Goal: Communication & Community: Answer question/provide support

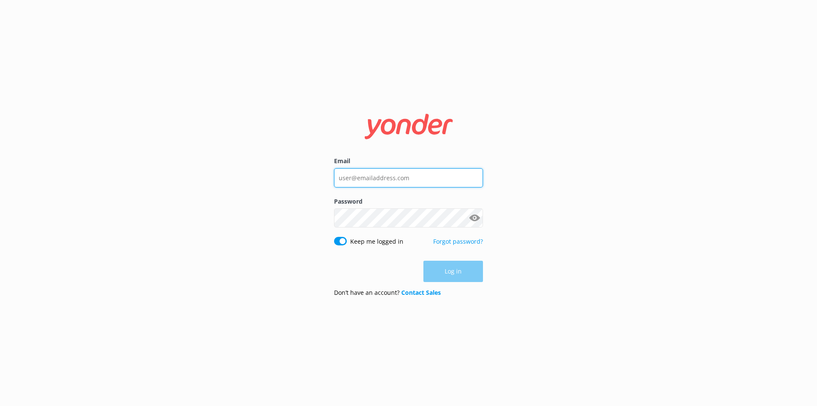
type input "[PERSON_NAME][EMAIL_ADDRESS][PERSON_NAME][DOMAIN_NAME]"
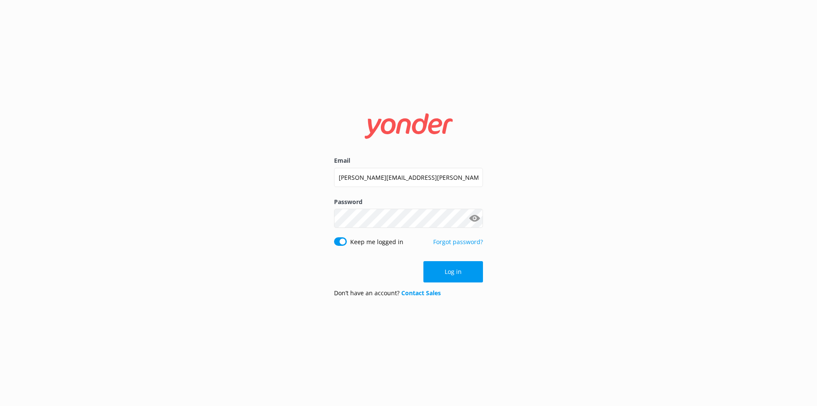
click at [470, 270] on div "Log in" at bounding box center [408, 271] width 149 height 21
click at [469, 270] on button "Log in" at bounding box center [454, 271] width 60 height 21
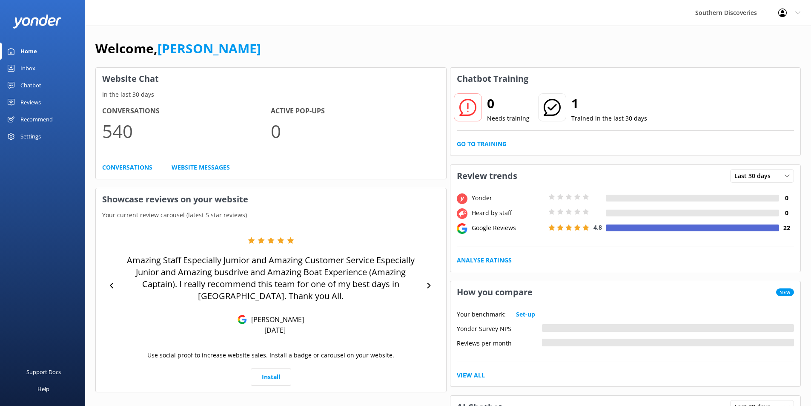
click at [57, 80] on link "Chatbot" at bounding box center [42, 85] width 85 height 17
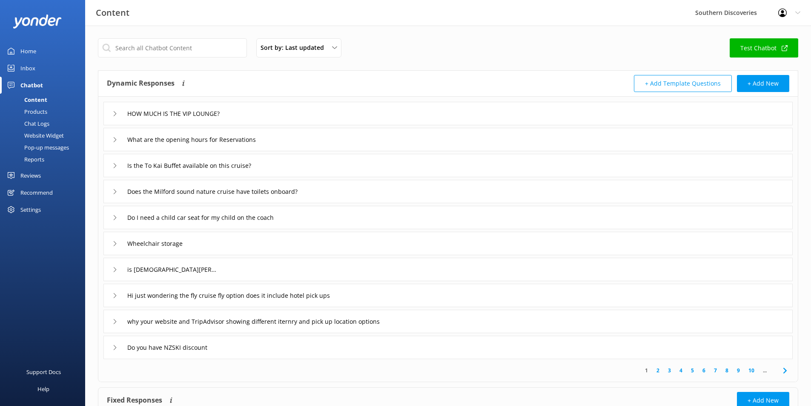
click at [27, 66] on div "Inbox" at bounding box center [27, 68] width 15 height 17
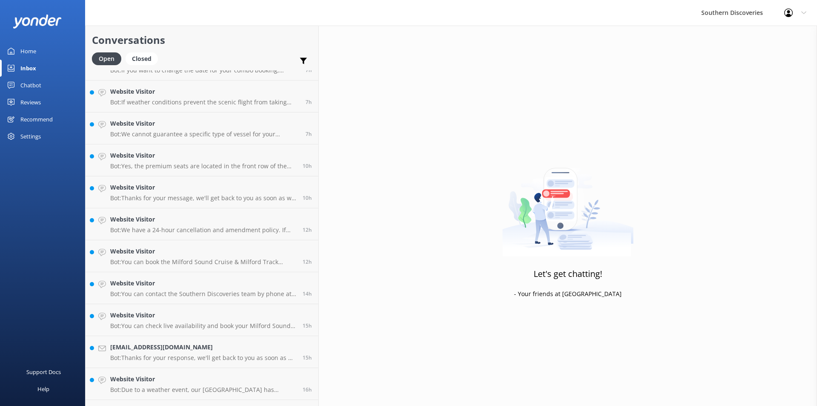
scroll to position [112, 0]
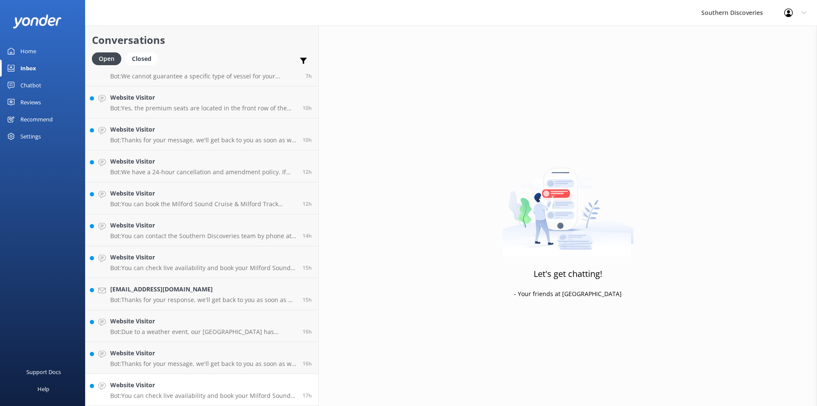
click at [146, 385] on h4 "Website Visitor" at bounding box center [203, 384] width 186 height 9
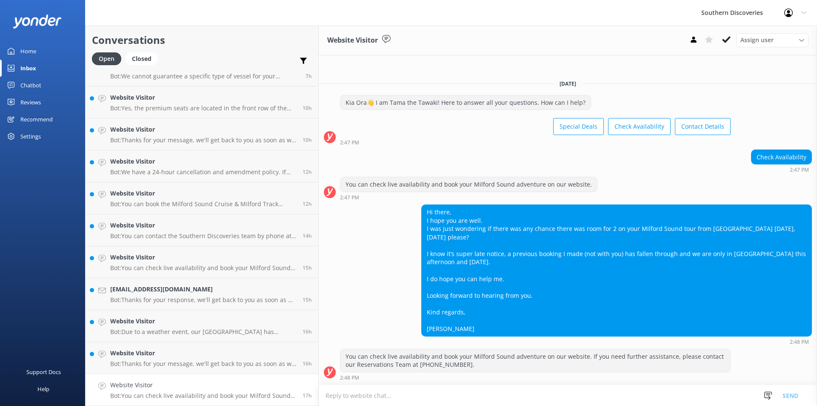
click at [729, 40] on icon at bounding box center [726, 39] width 9 height 9
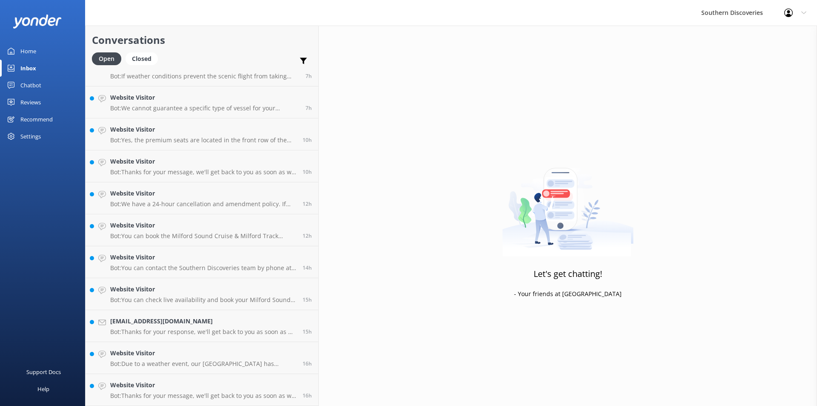
scroll to position [80, 0]
click at [138, 380] on h4 "Website Visitor" at bounding box center [203, 384] width 186 height 9
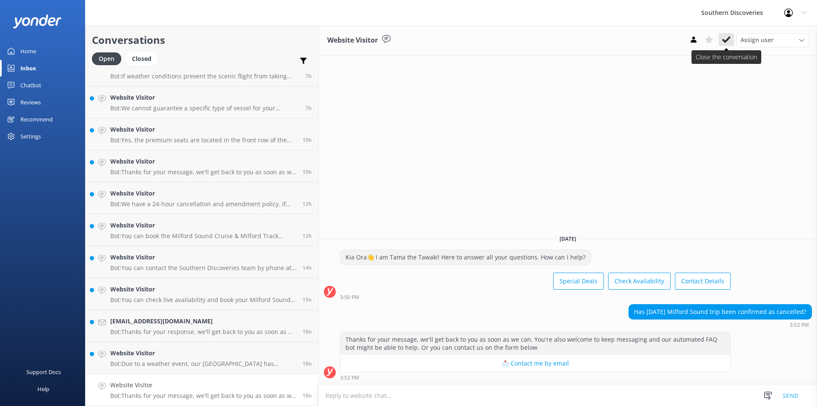
click at [725, 37] on icon at bounding box center [726, 39] width 9 height 9
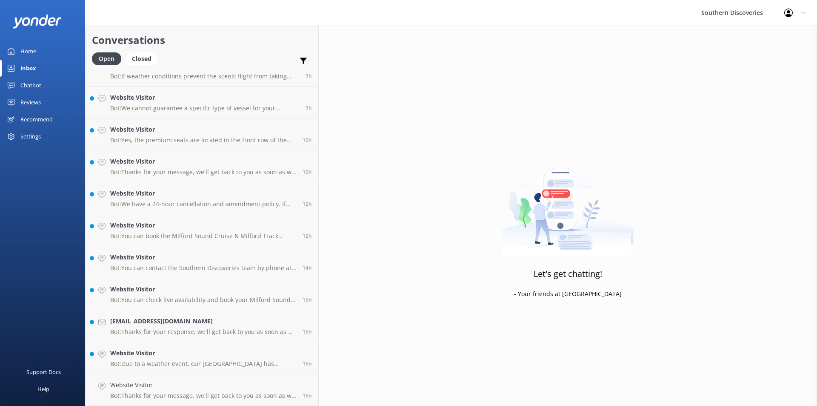
scroll to position [48, 0]
click at [186, 390] on div "Website Visitor Bot: Due to a weather event, our Underwater Observatory has sus…" at bounding box center [203, 389] width 186 height 19
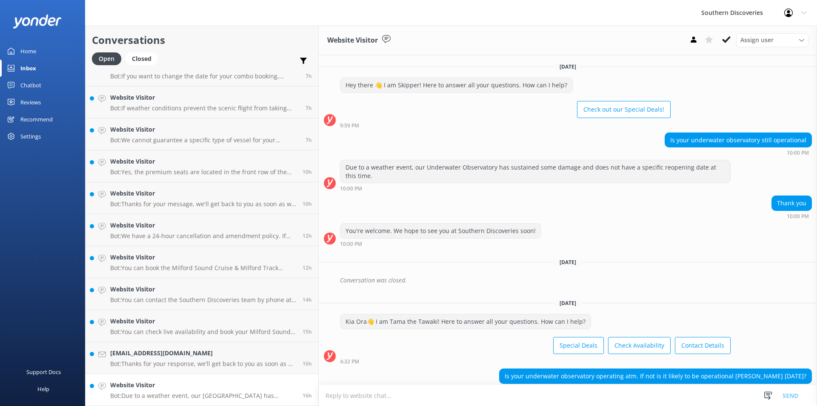
scroll to position [31, 0]
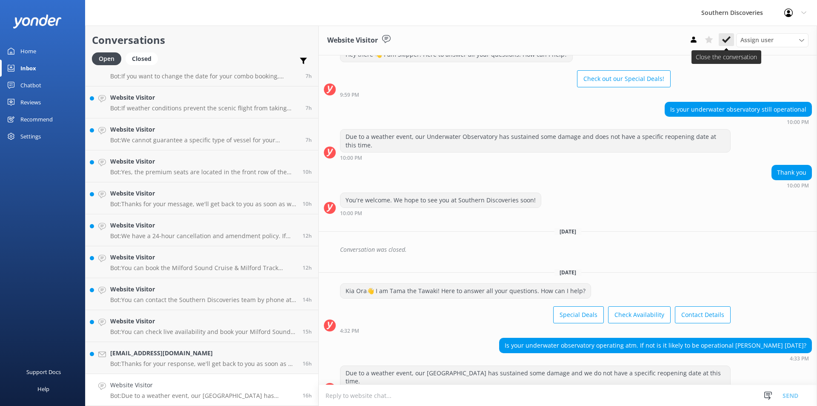
click at [728, 37] on icon at bounding box center [726, 39] width 9 height 9
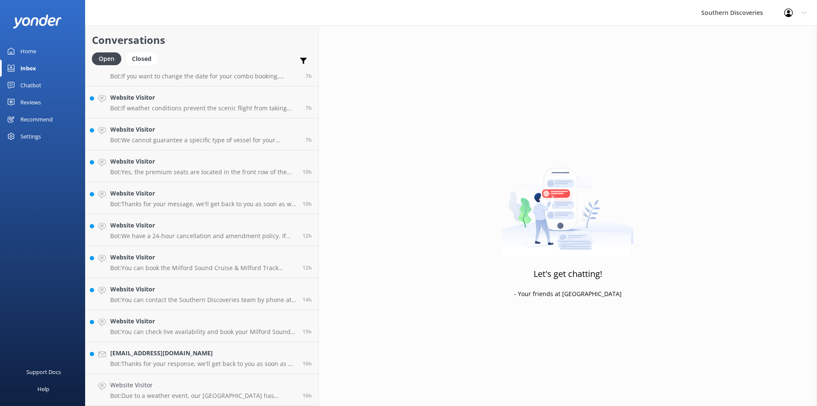
scroll to position [16, 0]
click at [212, 392] on p "Bot: Thanks for your response, we'll get back to you as soon as we can during o…" at bounding box center [203, 396] width 186 height 8
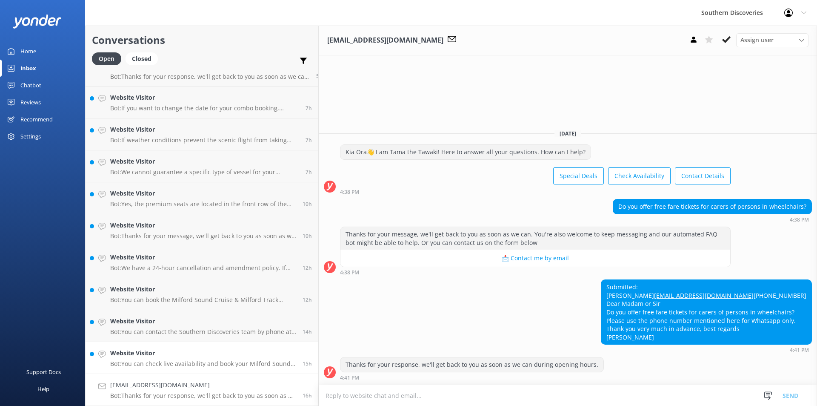
click at [158, 351] on h4 "Website Visitor" at bounding box center [203, 352] width 186 height 9
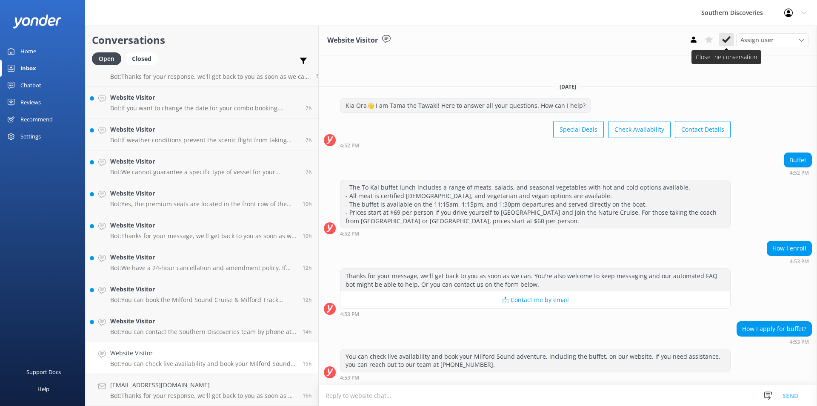
click at [728, 39] on use at bounding box center [726, 39] width 9 height 7
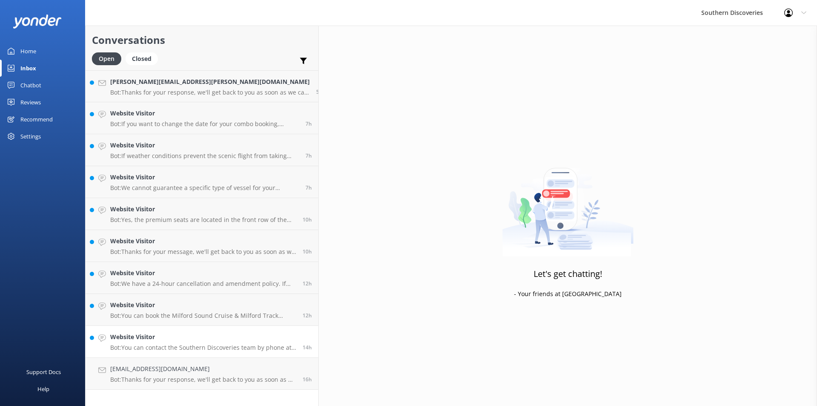
click at [134, 338] on h4 "Website Visitor" at bounding box center [203, 336] width 186 height 9
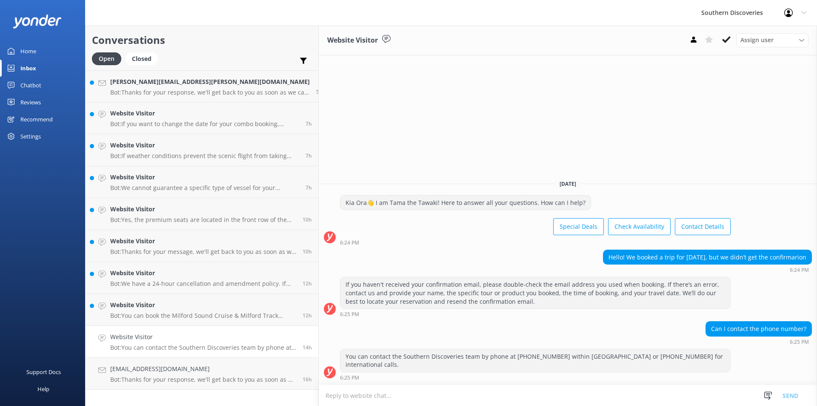
drag, startPoint x: 126, startPoint y: 325, endPoint x: 424, endPoint y: 156, distance: 342.9
click at [424, 156] on div "Website Visitor Assign user [PERSON_NAME] [PERSON_NAME] [PERSON_NAME] [PERSON_N…" at bounding box center [568, 216] width 498 height 380
click at [726, 38] on icon at bounding box center [726, 39] width 9 height 9
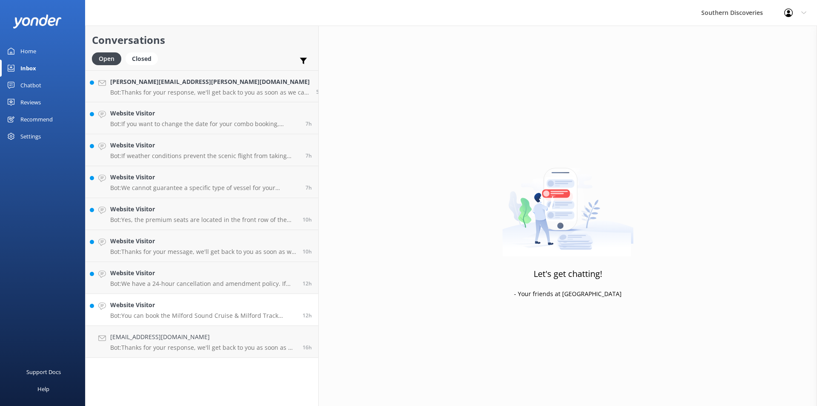
click at [186, 304] on h4 "Website Visitor" at bounding box center [203, 304] width 186 height 9
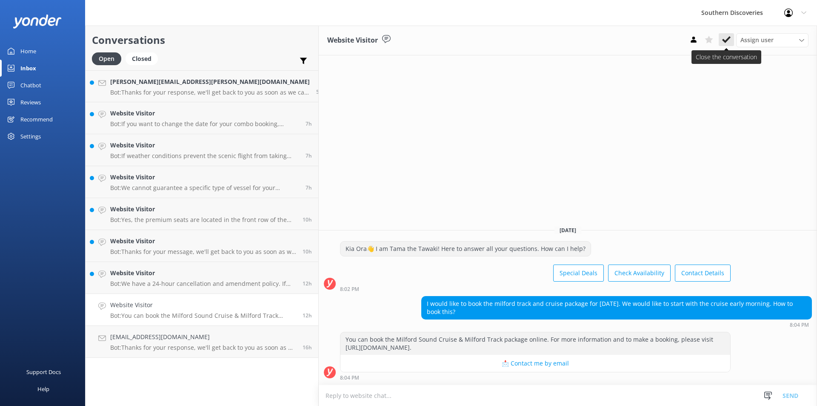
click at [731, 42] on icon at bounding box center [726, 39] width 9 height 9
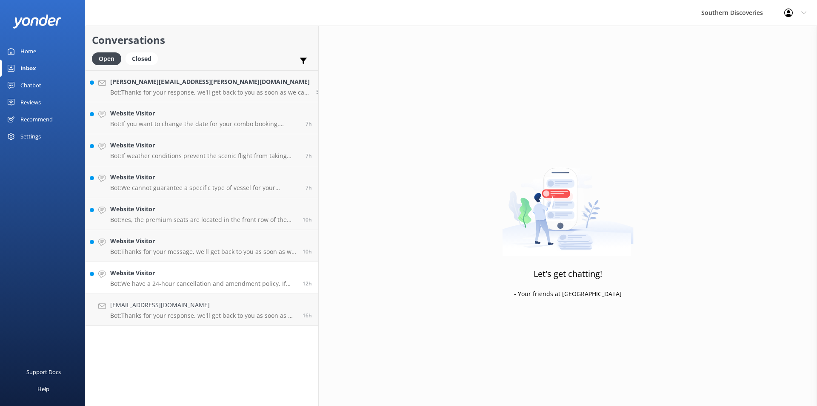
click at [178, 270] on h4 "Website Visitor" at bounding box center [203, 272] width 186 height 9
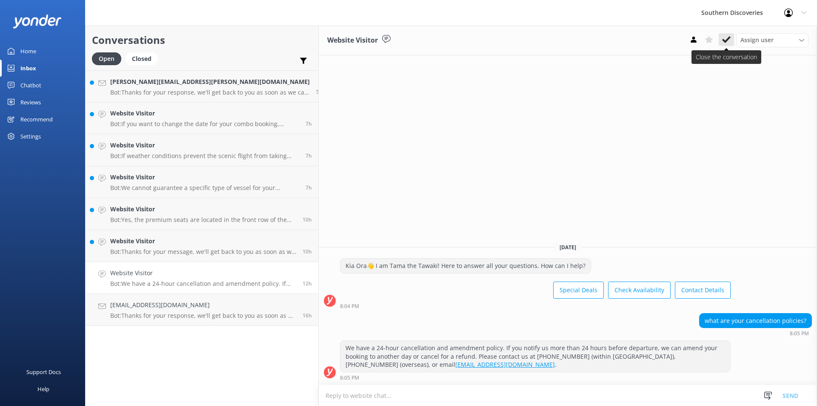
click at [728, 40] on use at bounding box center [726, 39] width 9 height 7
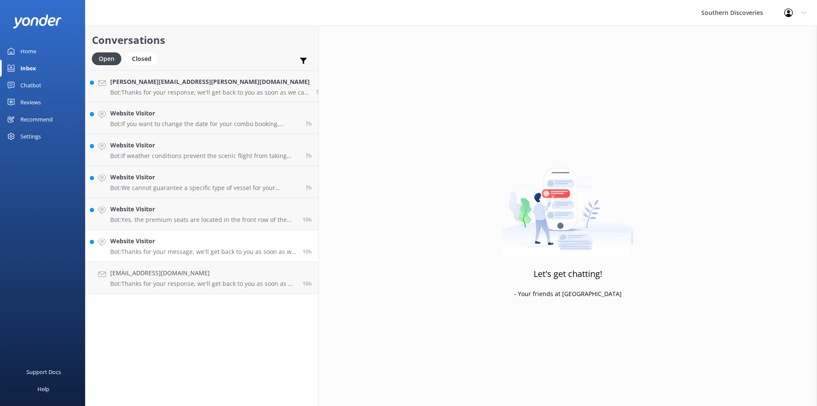
click at [126, 243] on h4 "Website Visitor" at bounding box center [203, 240] width 186 height 9
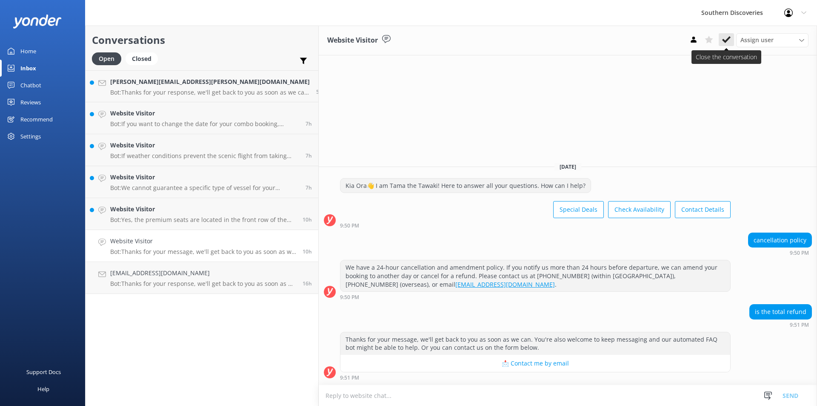
click at [722, 37] on button at bounding box center [726, 39] width 15 height 13
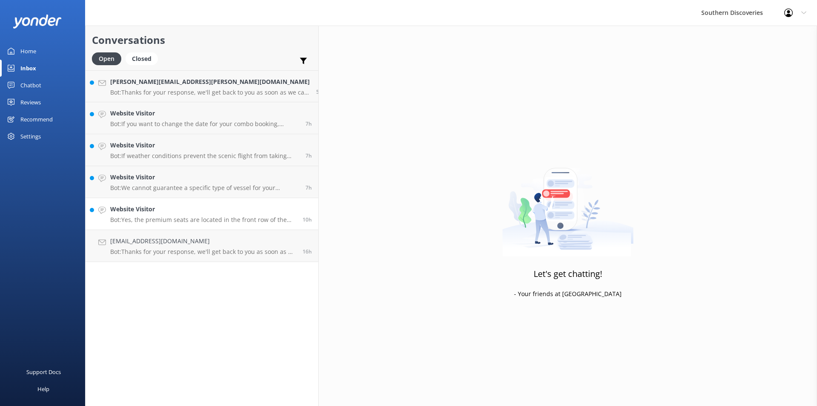
click at [163, 209] on h4 "Website Visitor" at bounding box center [203, 208] width 186 height 9
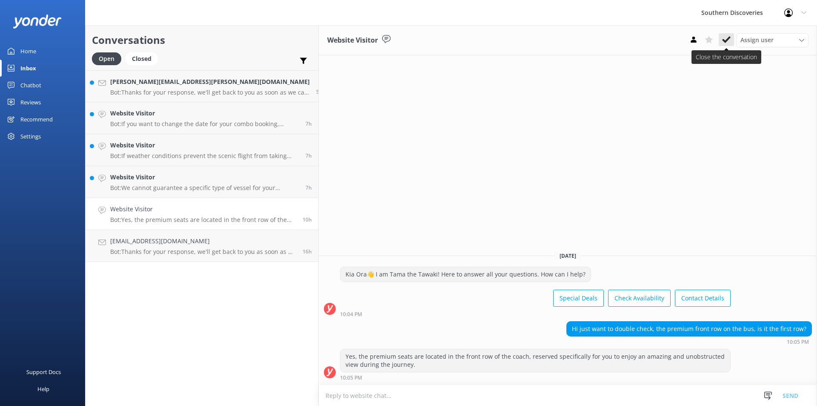
click at [733, 35] on button at bounding box center [726, 39] width 15 height 13
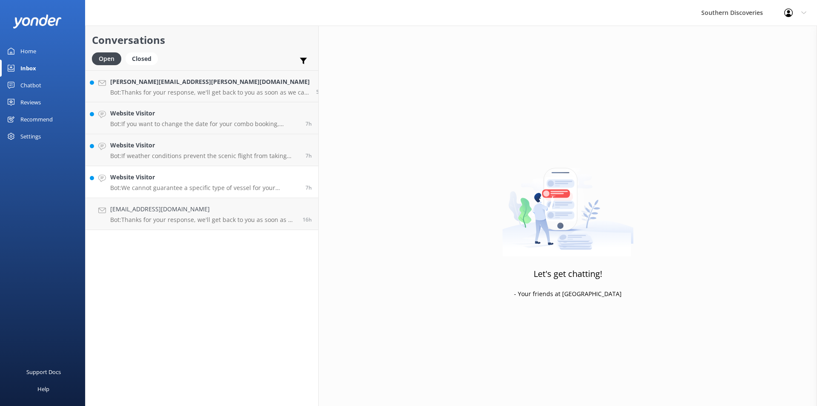
click at [138, 184] on p "Bot: We cannot guarantee a specific type of vessel for your booking, as this ma…" at bounding box center [204, 188] width 189 height 8
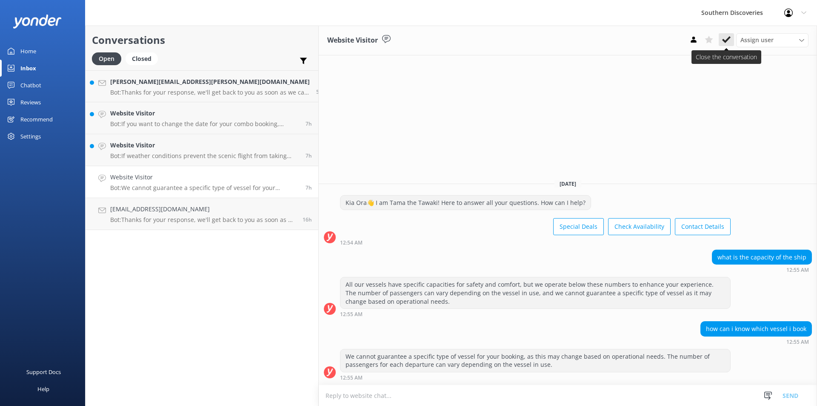
click at [728, 37] on icon at bounding box center [726, 39] width 9 height 9
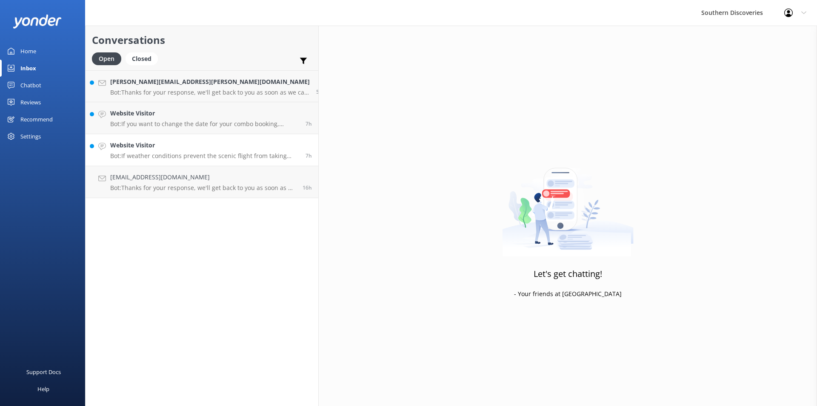
click at [127, 143] on h4 "Website Visitor" at bounding box center [204, 144] width 189 height 9
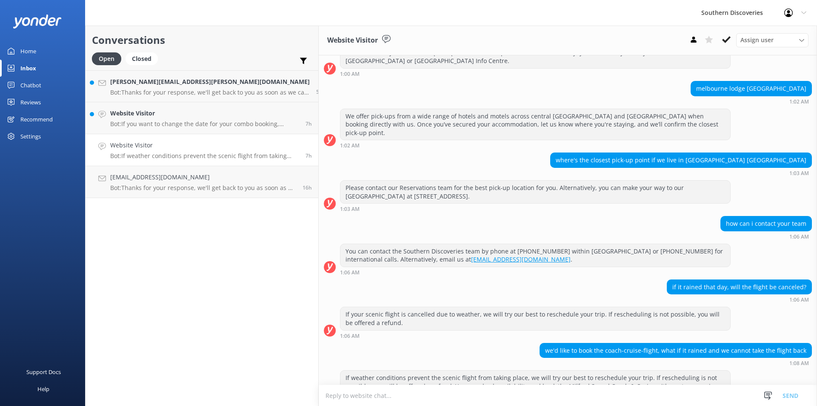
scroll to position [128, 0]
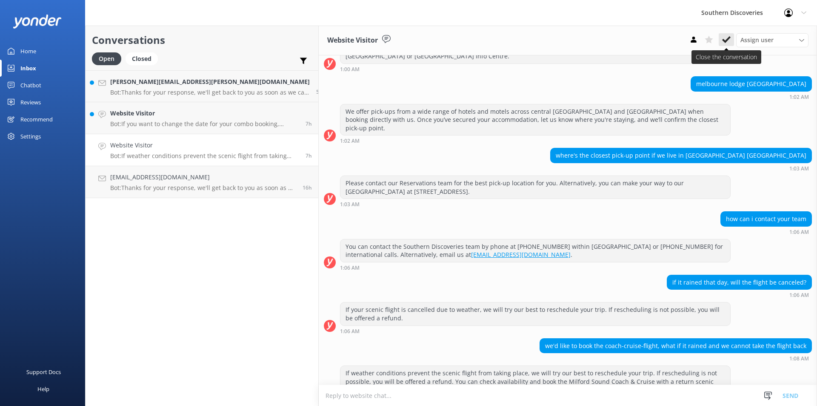
click at [725, 35] on icon at bounding box center [726, 39] width 9 height 9
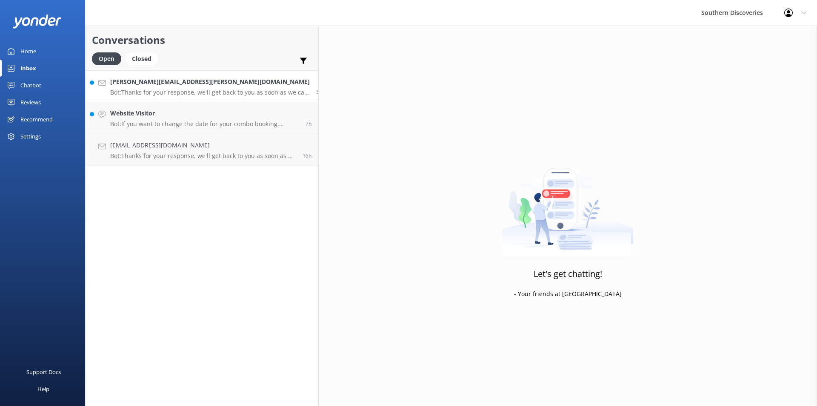
click at [218, 92] on p "Bot: Thanks for your response, we'll get back to you as soon as we can during o…" at bounding box center [210, 93] width 200 height 8
